Goal: Task Accomplishment & Management: Complete application form

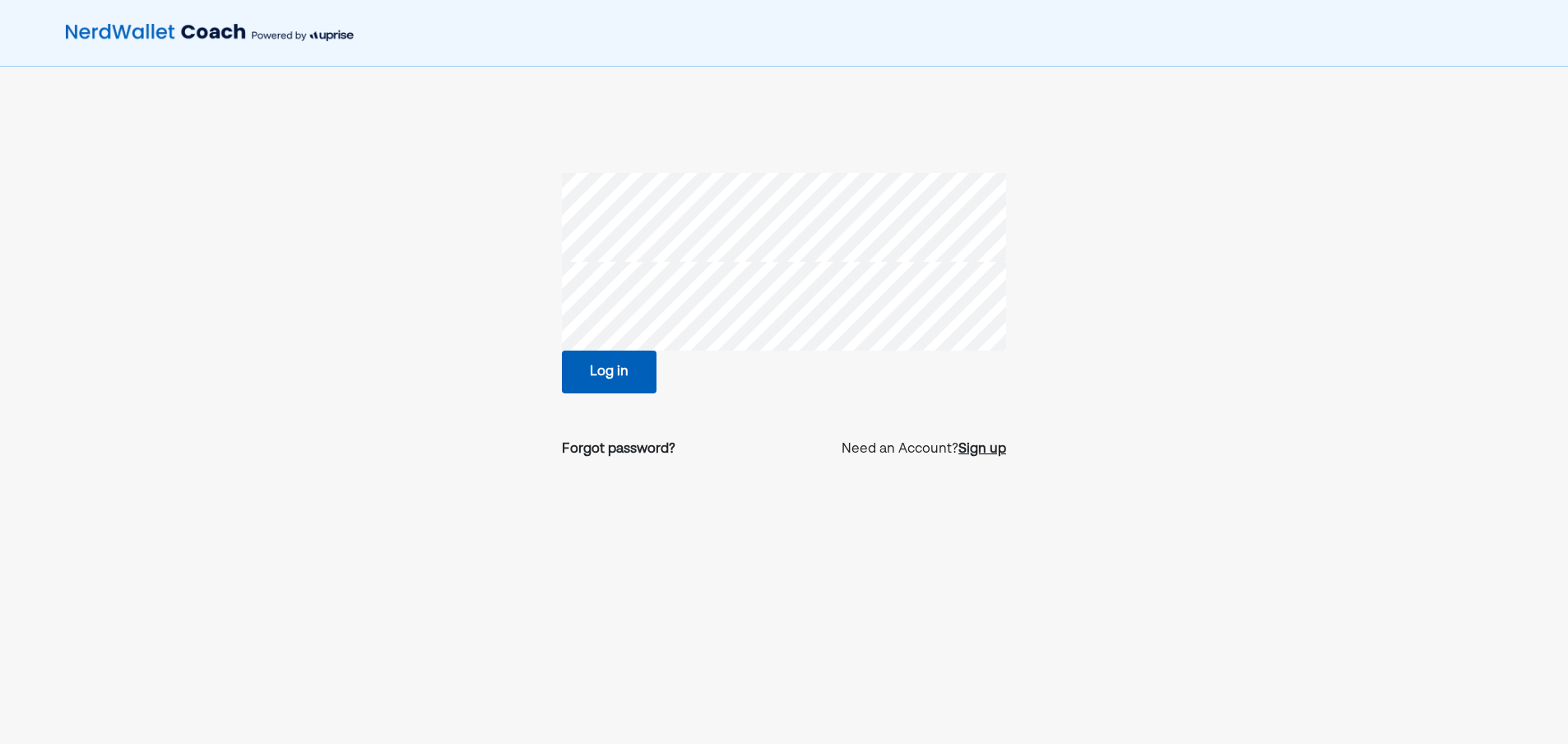
click at [990, 447] on div "Sign up" at bounding box center [983, 449] width 48 height 20
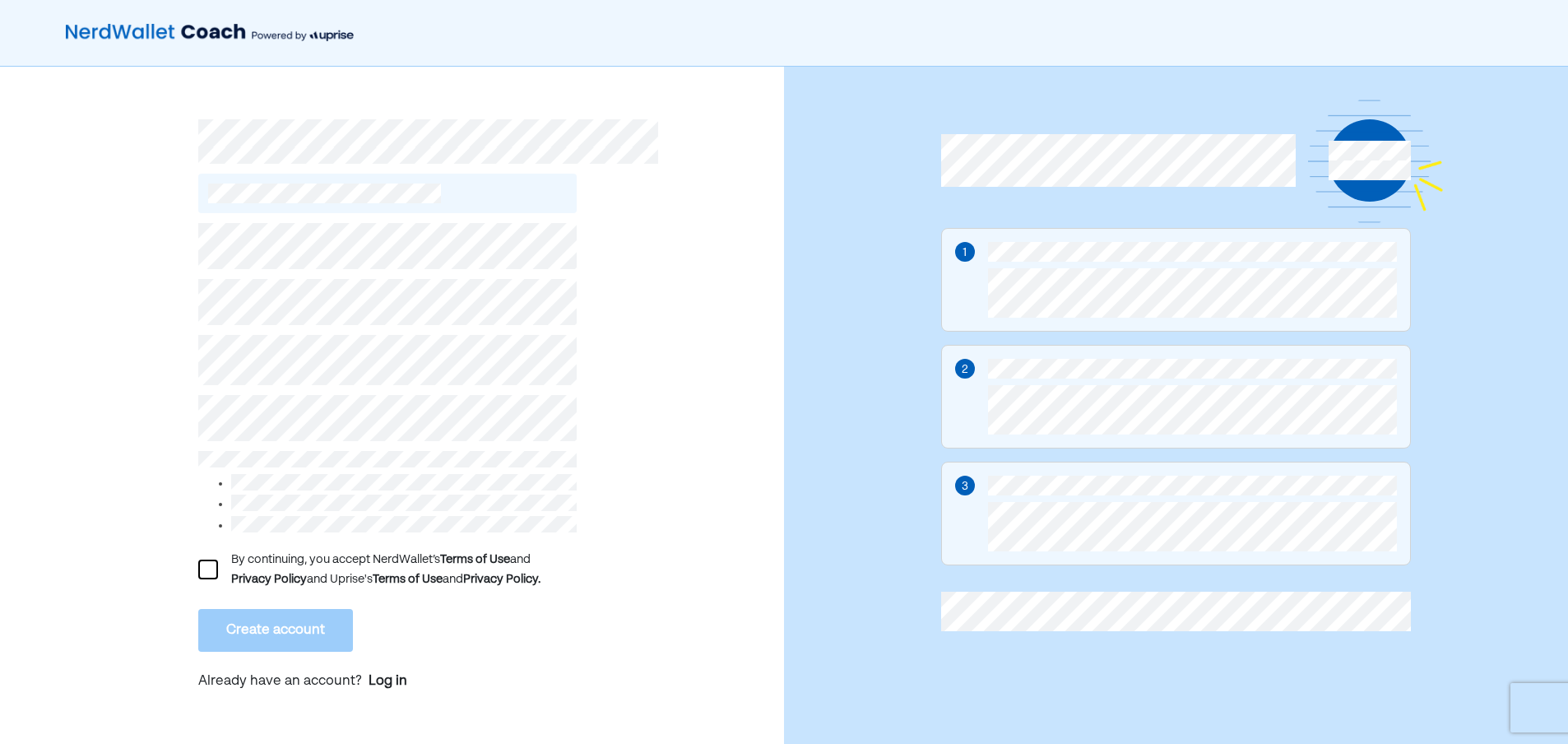
click at [117, 325] on div "By continuing, you accept NerdWallet’s Terms of Use and Privacy Policy and Upri…" at bounding box center [392, 414] width 784 height 693
click at [206, 565] on div at bounding box center [208, 569] width 20 height 20
click at [248, 619] on button "Create account" at bounding box center [276, 630] width 155 height 43
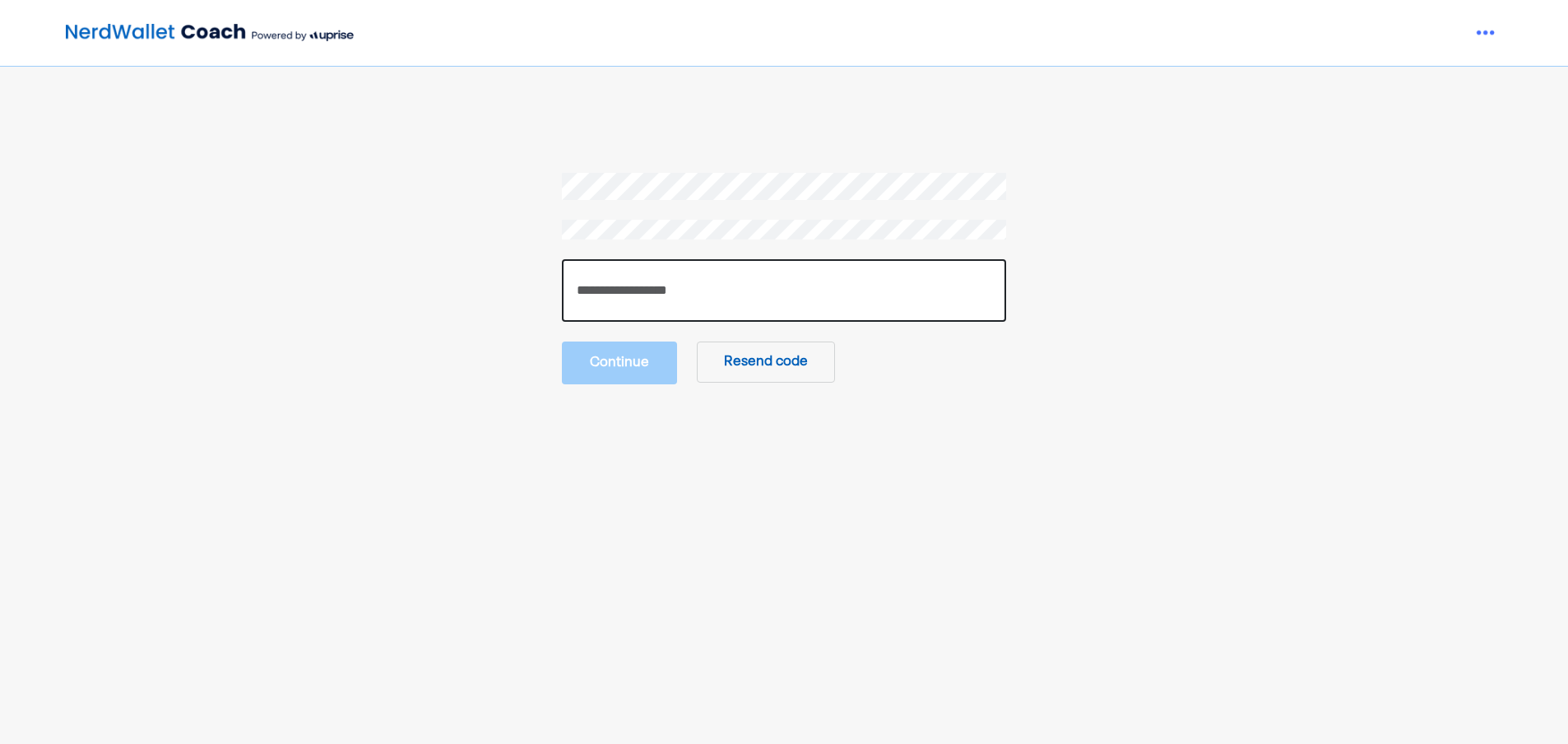
click at [688, 294] on input "number" at bounding box center [784, 289] width 444 height 62
paste input "******"
type input "******"
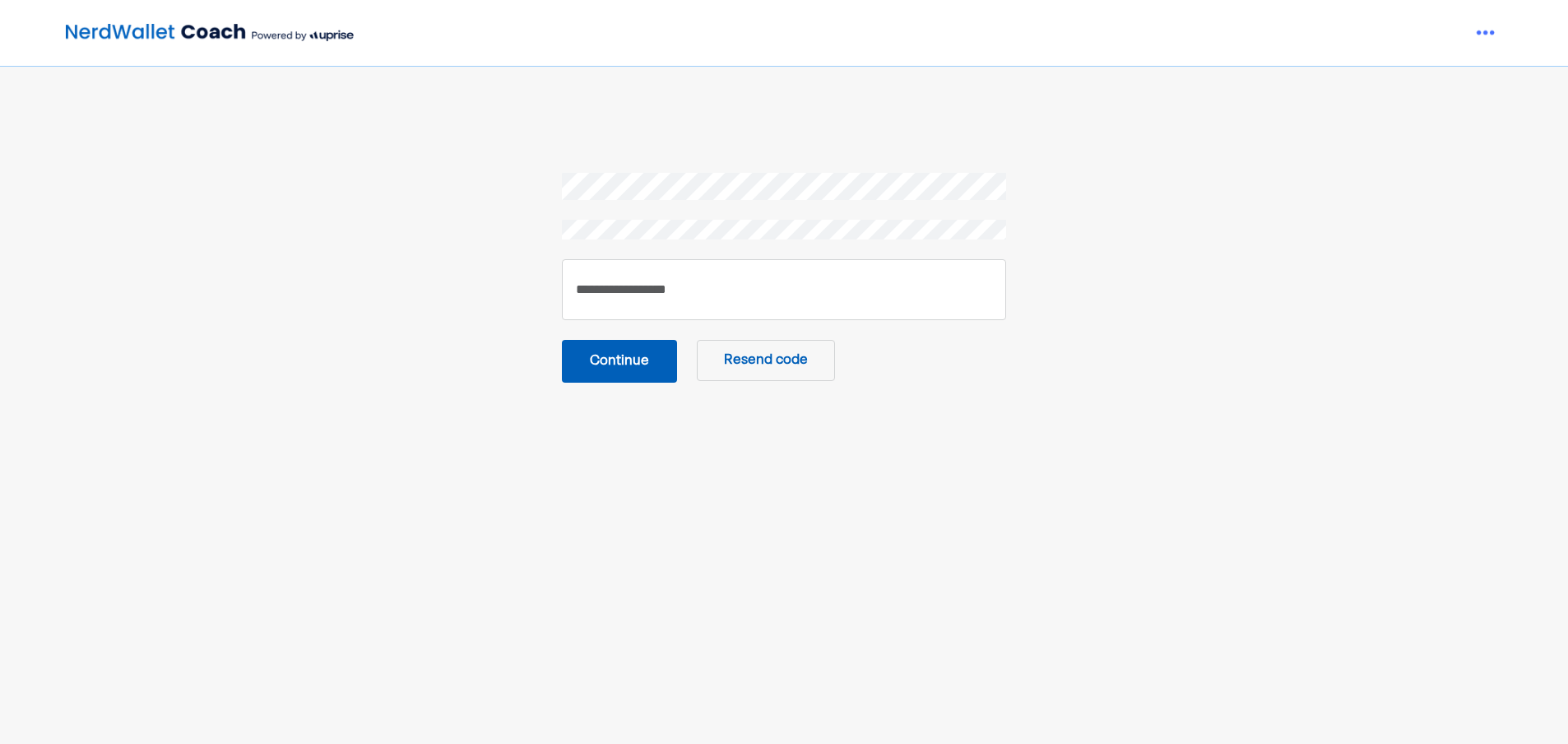
click at [626, 360] on button "Continue" at bounding box center [620, 361] width 116 height 43
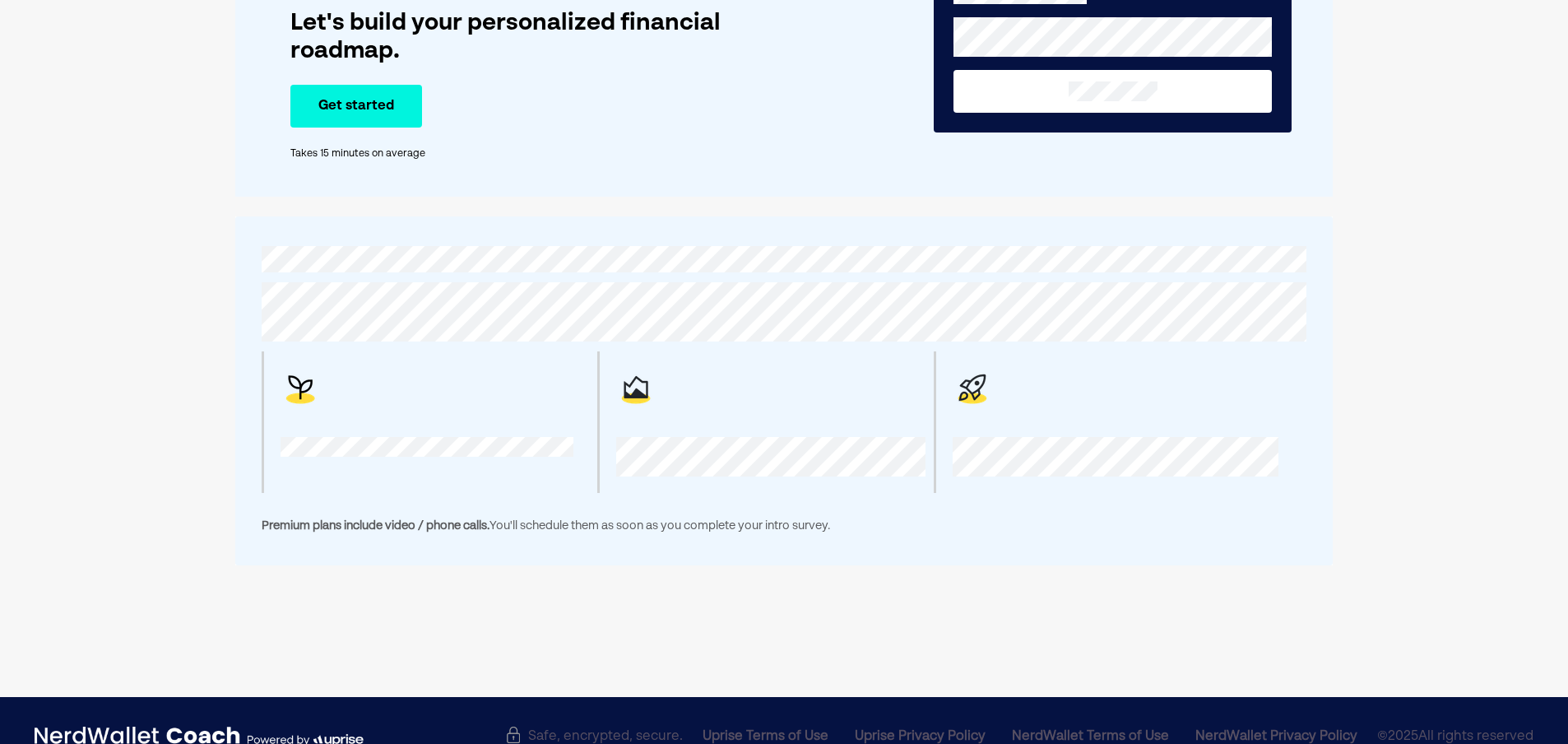
scroll to position [159, 0]
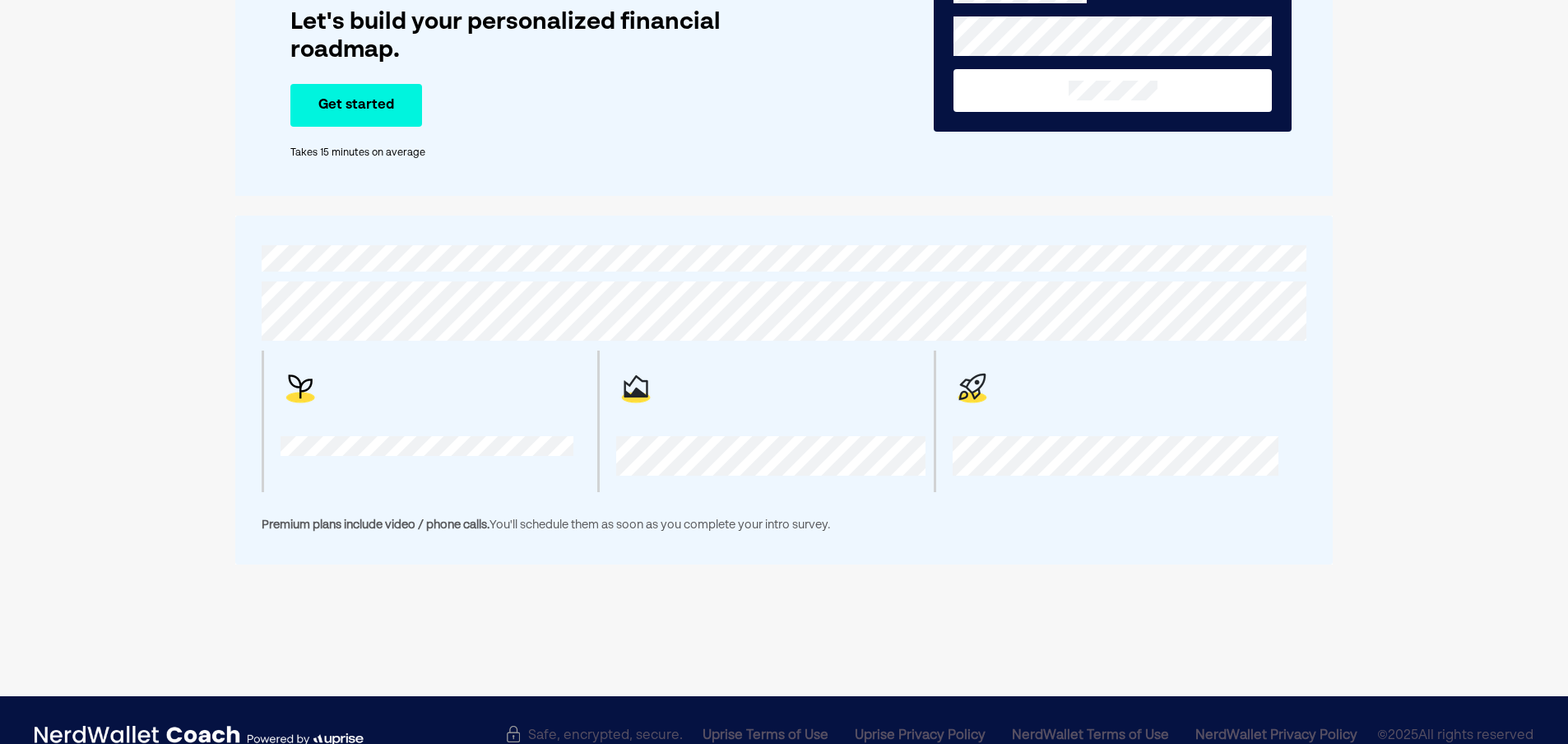
click at [352, 523] on span "Premium plans include video / phone calls." at bounding box center [375, 525] width 228 height 11
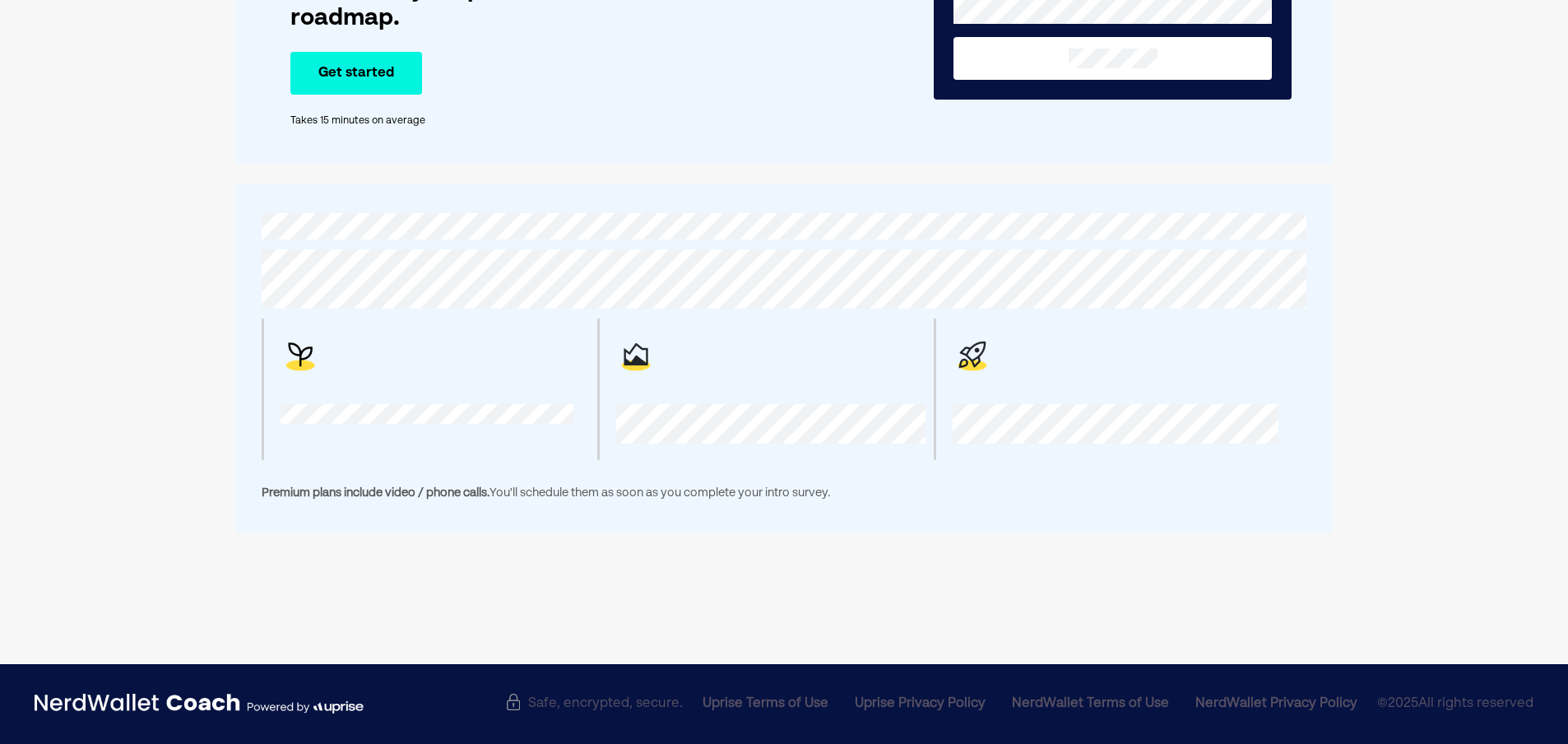
scroll to position [0, 0]
